Goal: Use online tool/utility: Utilize a website feature to perform a specific function

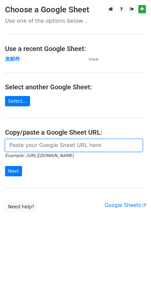
click at [21, 145] on input "url" at bounding box center [73, 145] width 137 height 13
click at [15, 144] on input "url" at bounding box center [73, 145] width 137 height 13
paste input "[URL][DOMAIN_NAME]"
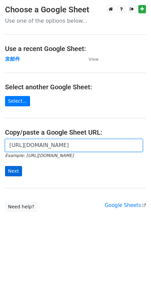
type input "[URL][DOMAIN_NAME]"
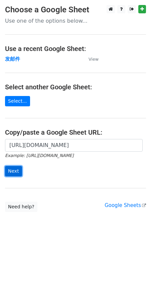
scroll to position [0, 0]
click at [9, 171] on input "Next" at bounding box center [13, 171] width 17 height 10
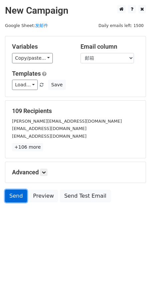
click at [13, 198] on link "Send" at bounding box center [16, 196] width 22 height 13
